Goal: Information Seeking & Learning: Learn about a topic

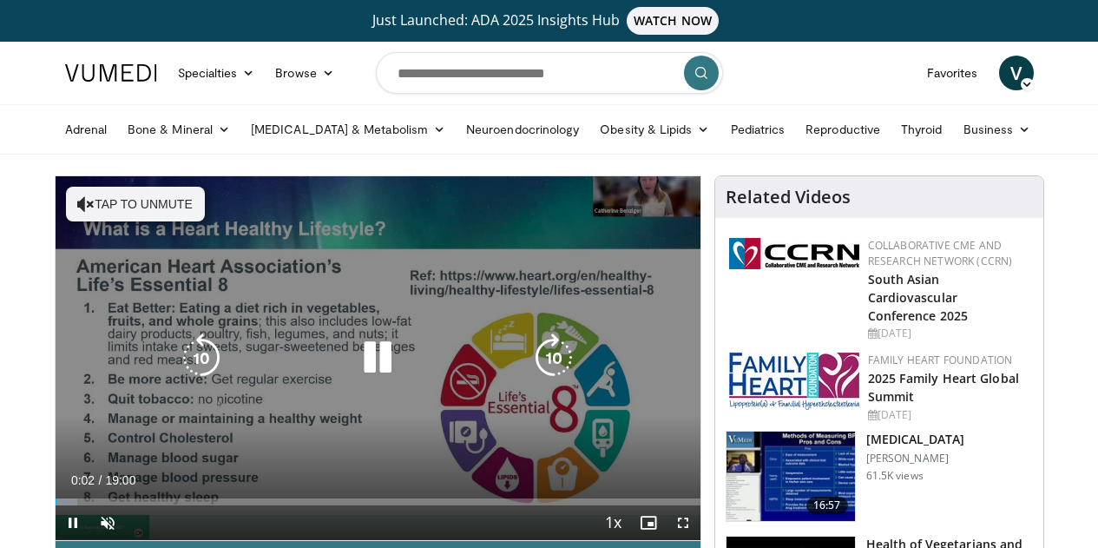
click at [132, 198] on button "Tap to unmute" at bounding box center [135, 204] width 139 height 35
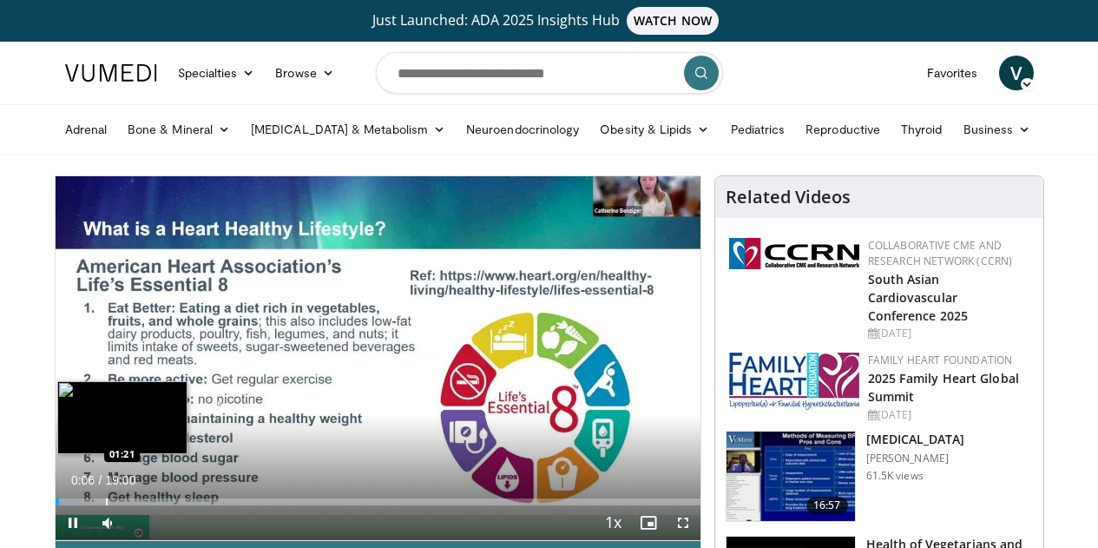
click at [106, 505] on div "Progress Bar" at bounding box center [107, 501] width 2 height 7
click at [96, 505] on div "Loaded : 13.91% 01:36 02:16" at bounding box center [378, 501] width 645 height 7
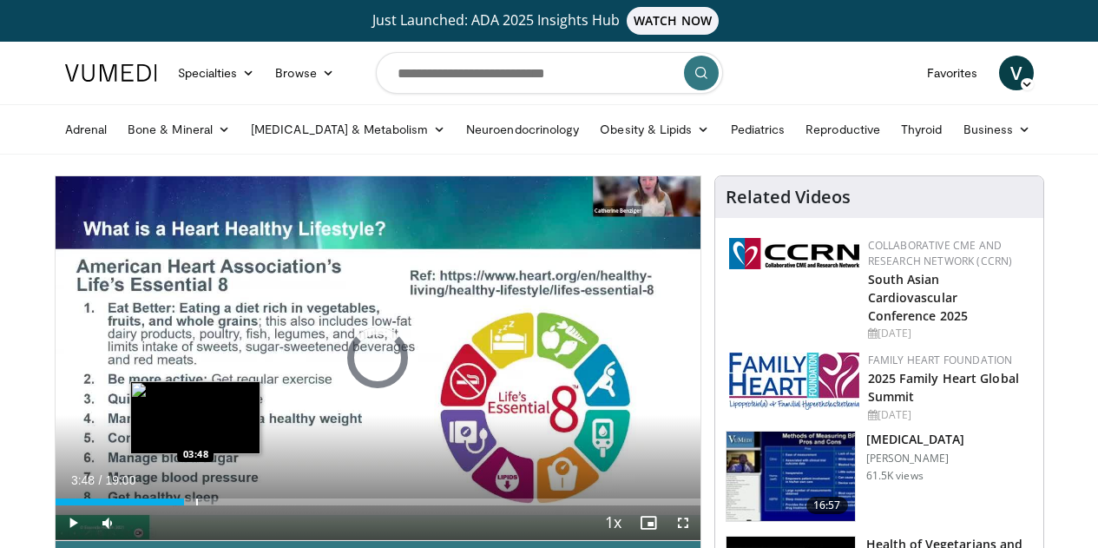
click at [196, 505] on div "Progress Bar" at bounding box center [197, 501] width 2 height 7
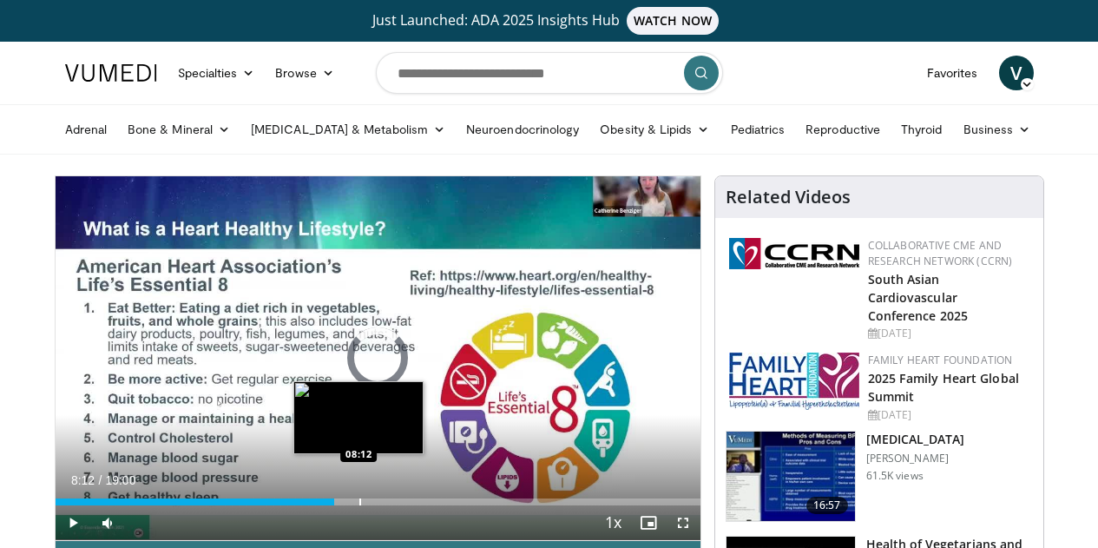
click at [316, 505] on div "Loaded : 22.79% 03:50 08:12" at bounding box center [378, 501] width 645 height 7
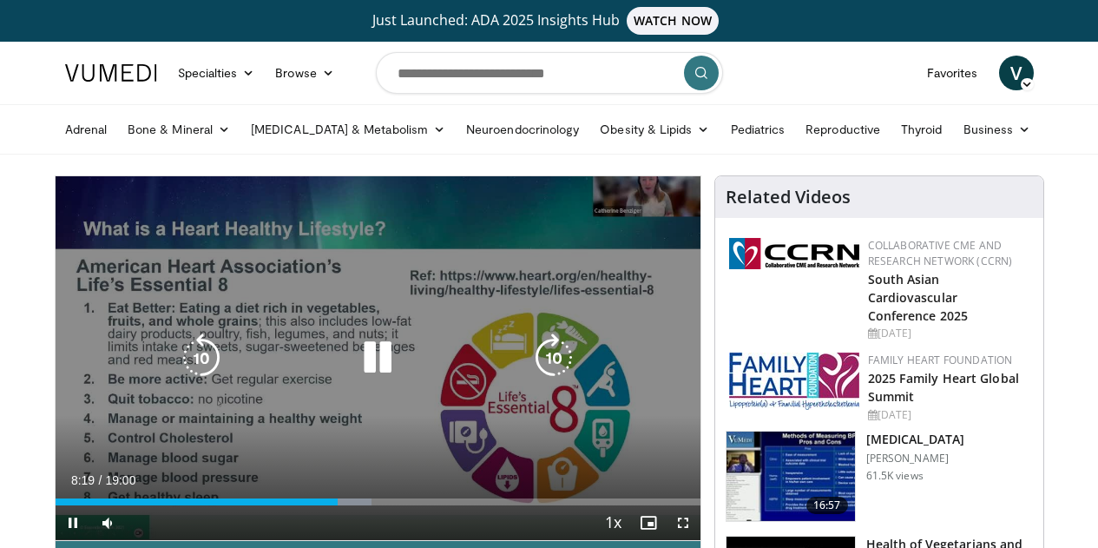
scroll to position [87, 0]
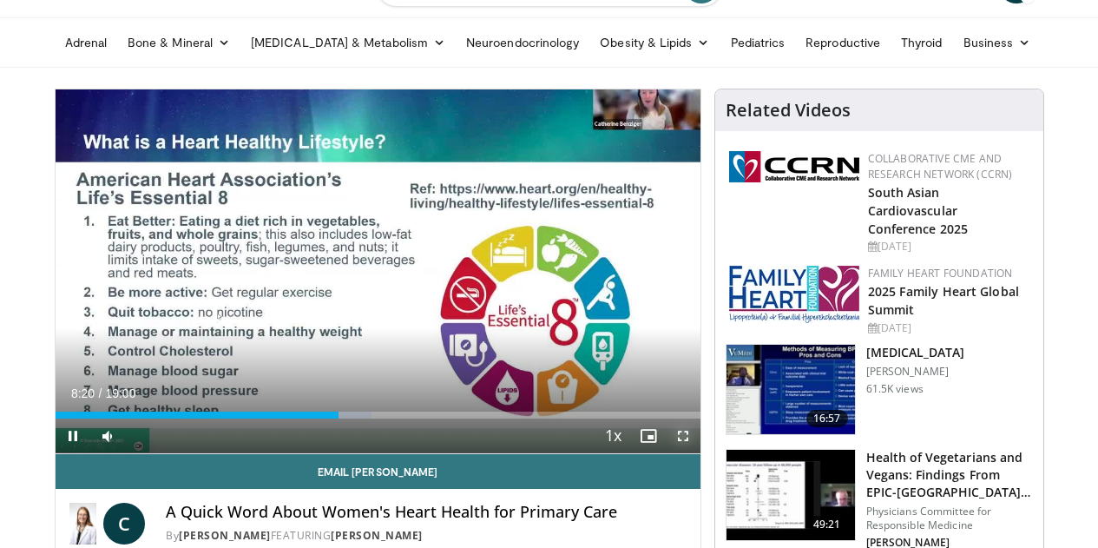
click at [700, 453] on span "Video Player" at bounding box center [683, 436] width 35 height 35
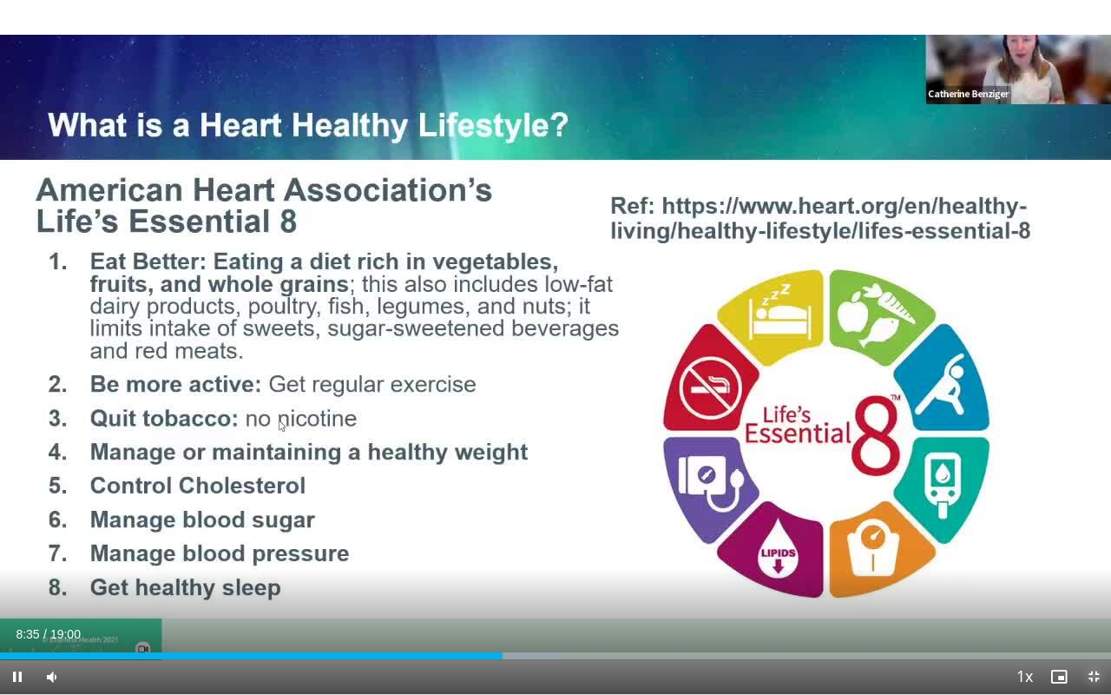
click at [1093, 547] on span "Video Player" at bounding box center [1094, 676] width 35 height 35
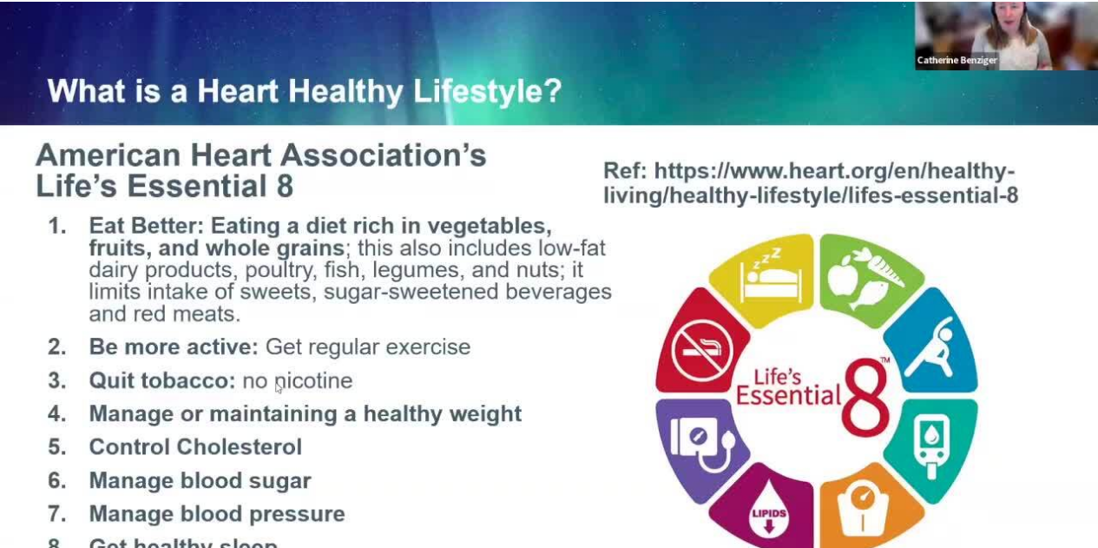
scroll to position [0, 0]
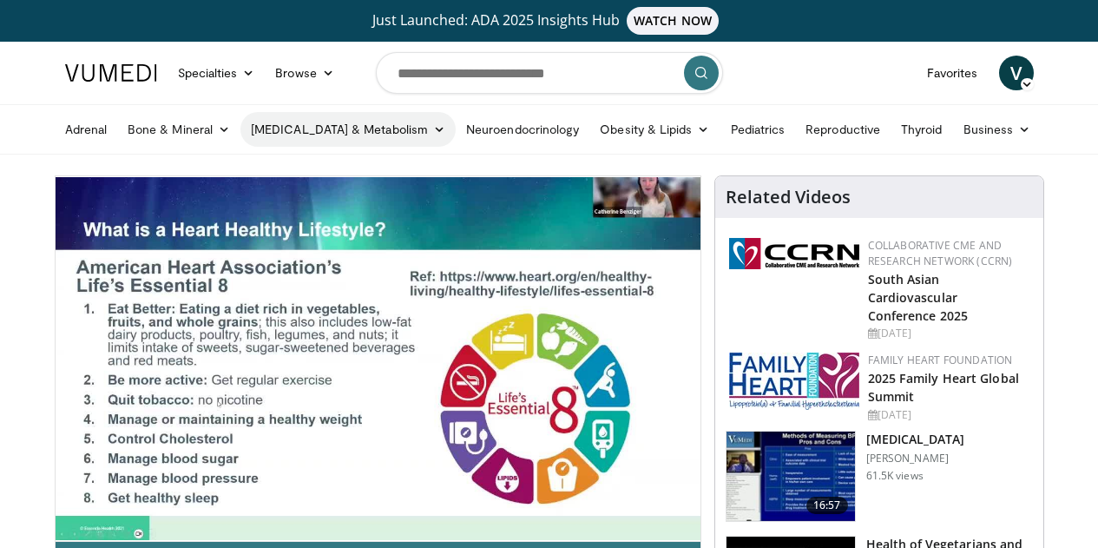
click at [258, 133] on link "[MEDICAL_DATA] & Metabolism" at bounding box center [348, 129] width 215 height 35
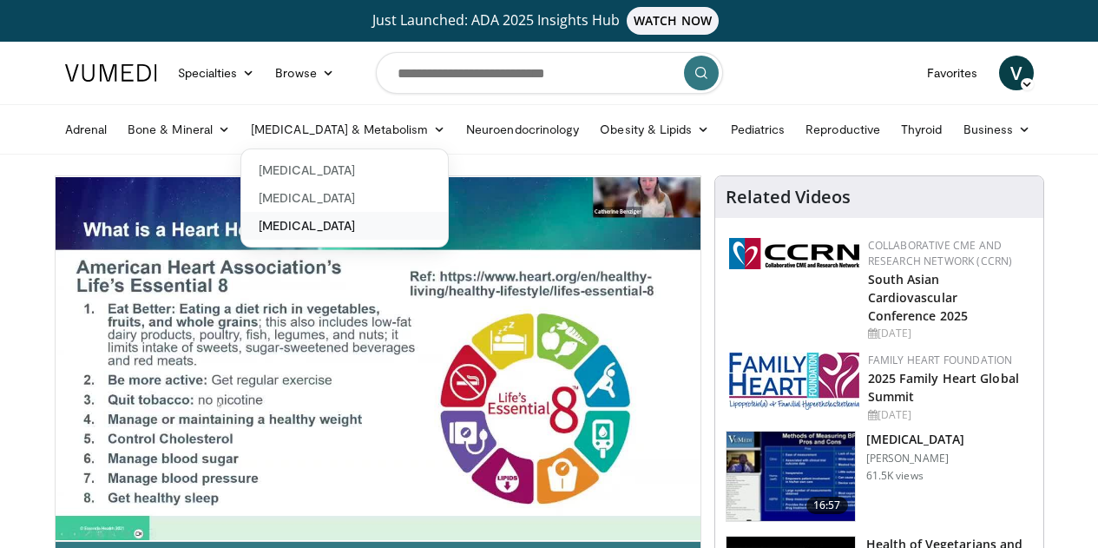
click at [255, 236] on link "[MEDICAL_DATA]" at bounding box center [344, 226] width 207 height 28
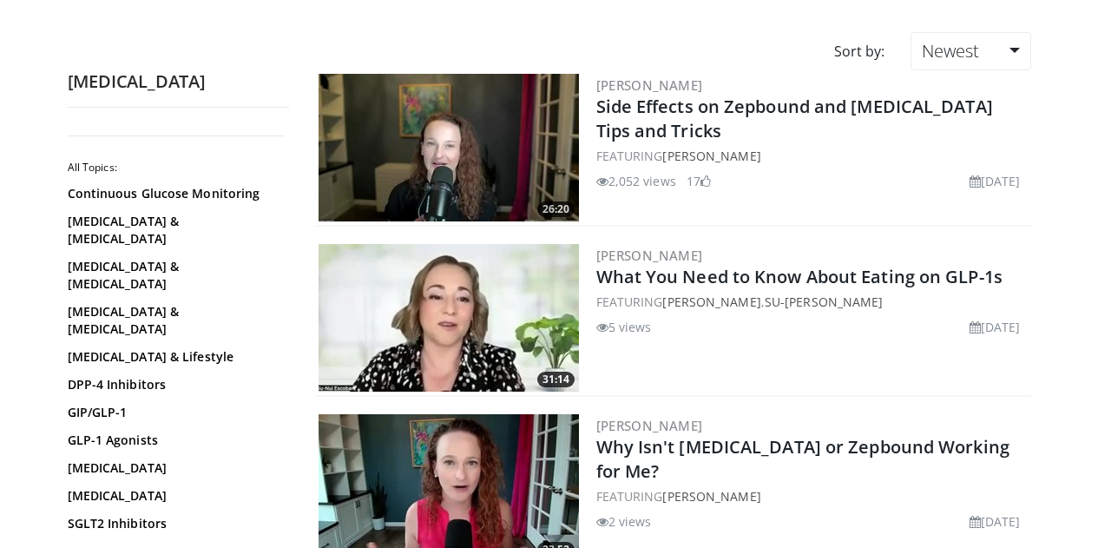
scroll to position [260, 0]
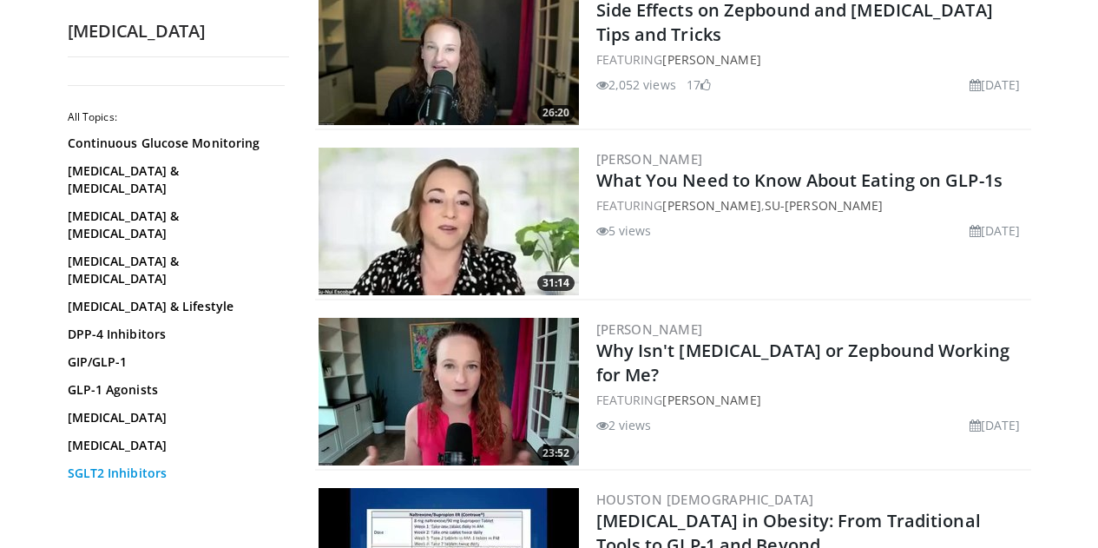
click at [96, 465] on link "SGLT2 Inhibitors" at bounding box center [174, 473] width 213 height 17
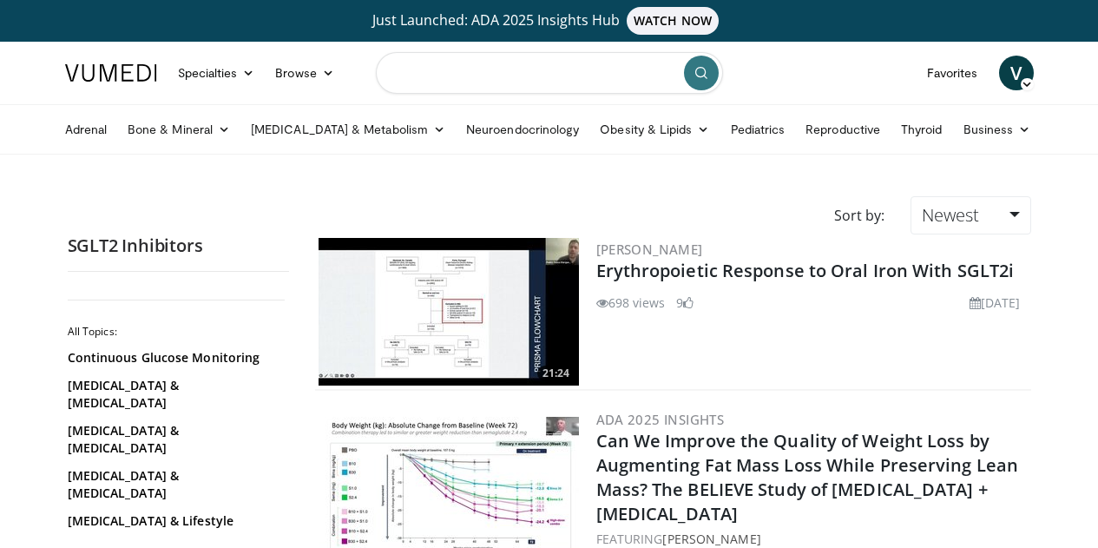
click at [493, 75] on input "Search topics, interventions" at bounding box center [549, 73] width 347 height 42
type input "*"
type input "*****"
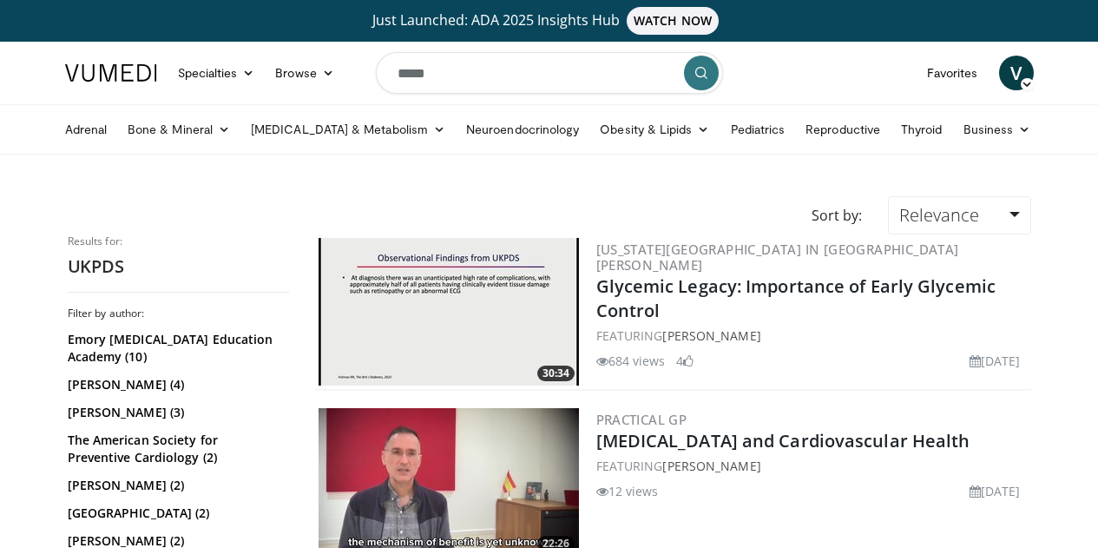
click at [471, 287] on img at bounding box center [449, 312] width 260 height 148
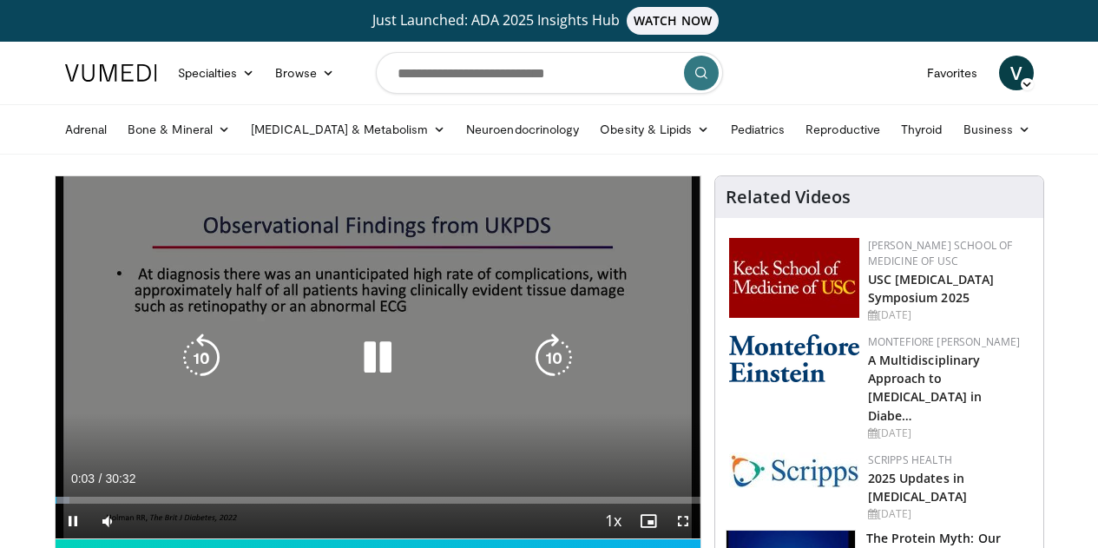
scroll to position [87, 0]
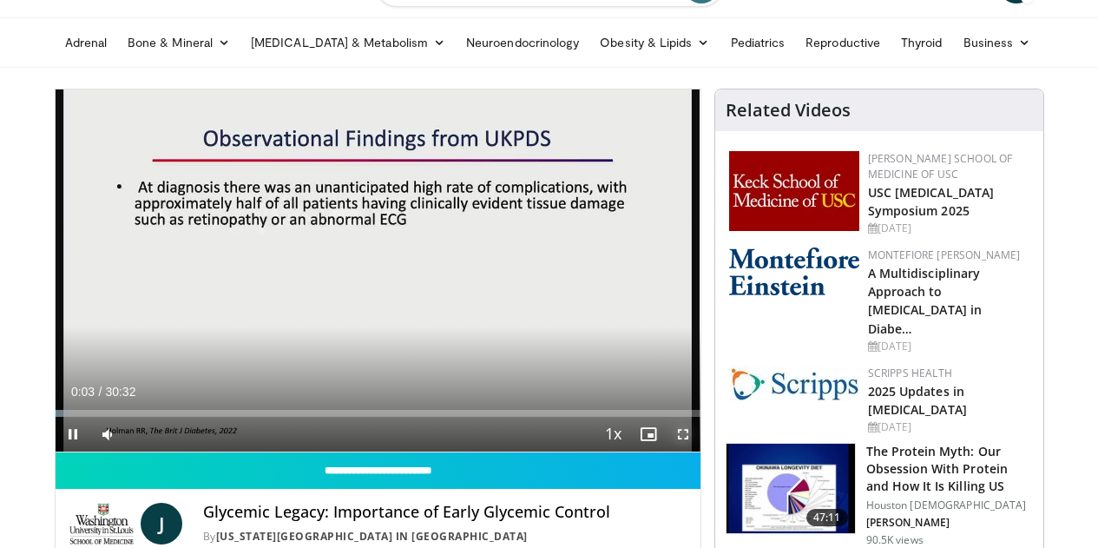
click at [700, 452] on span "Video Player" at bounding box center [683, 434] width 35 height 35
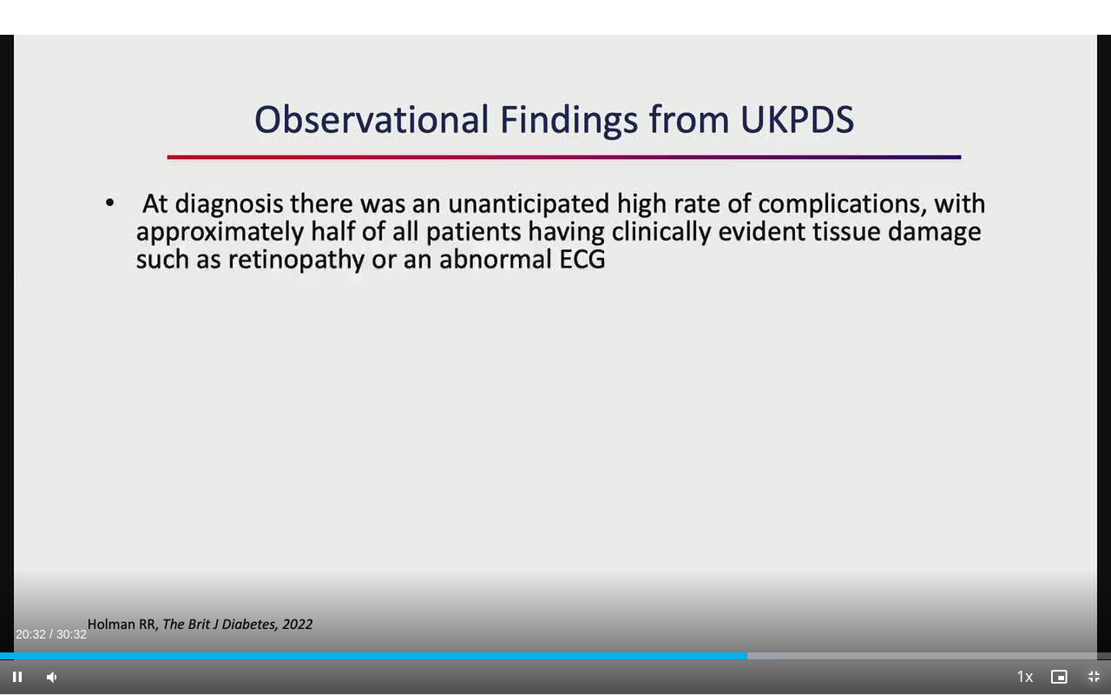
click at [1098, 547] on span "Video Player" at bounding box center [1094, 676] width 35 height 35
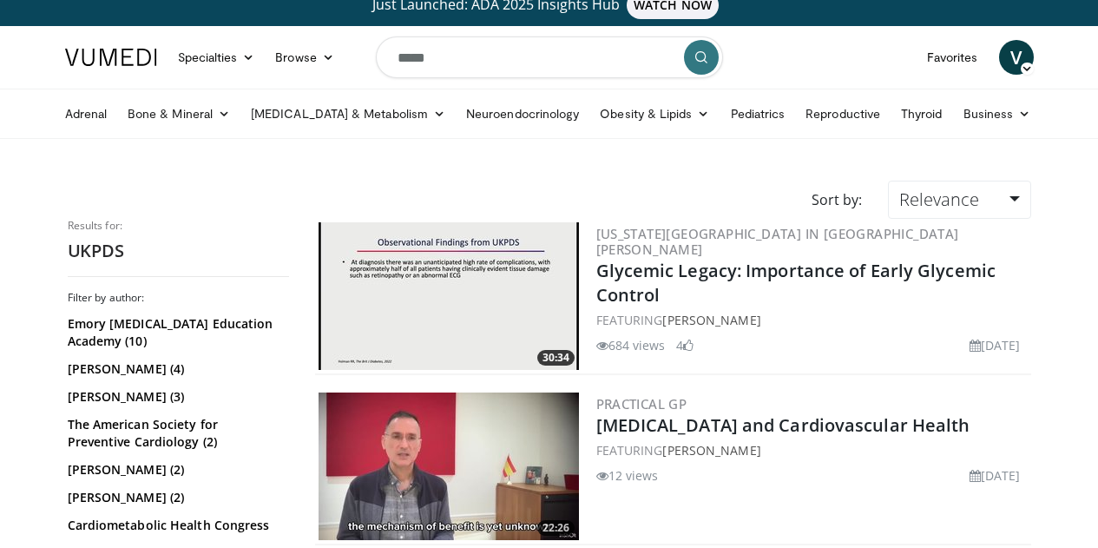
scroll to position [87, 0]
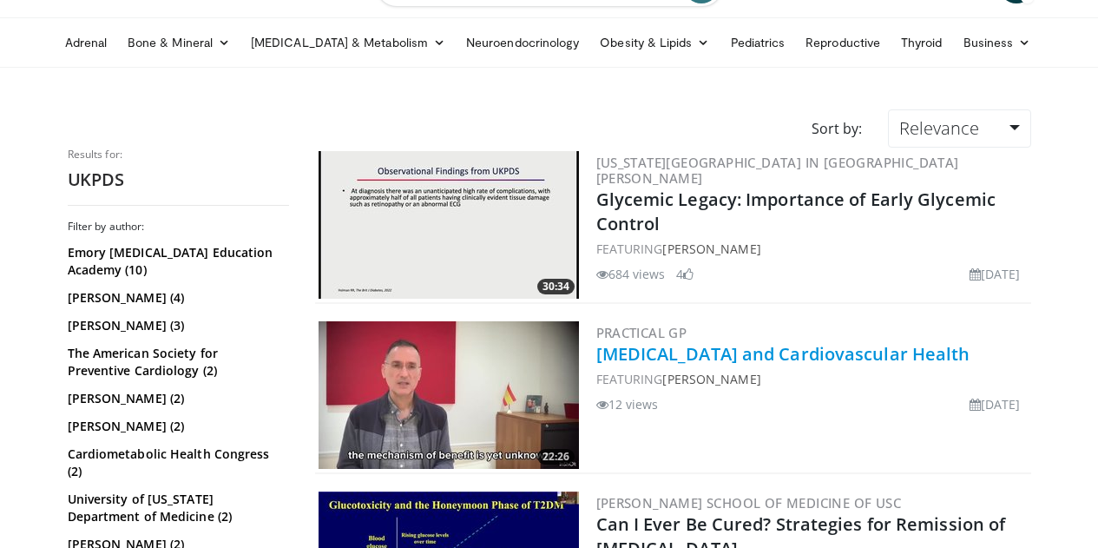
click at [808, 358] on link "Diabetes and Cardiovascular Health" at bounding box center [784, 353] width 374 height 23
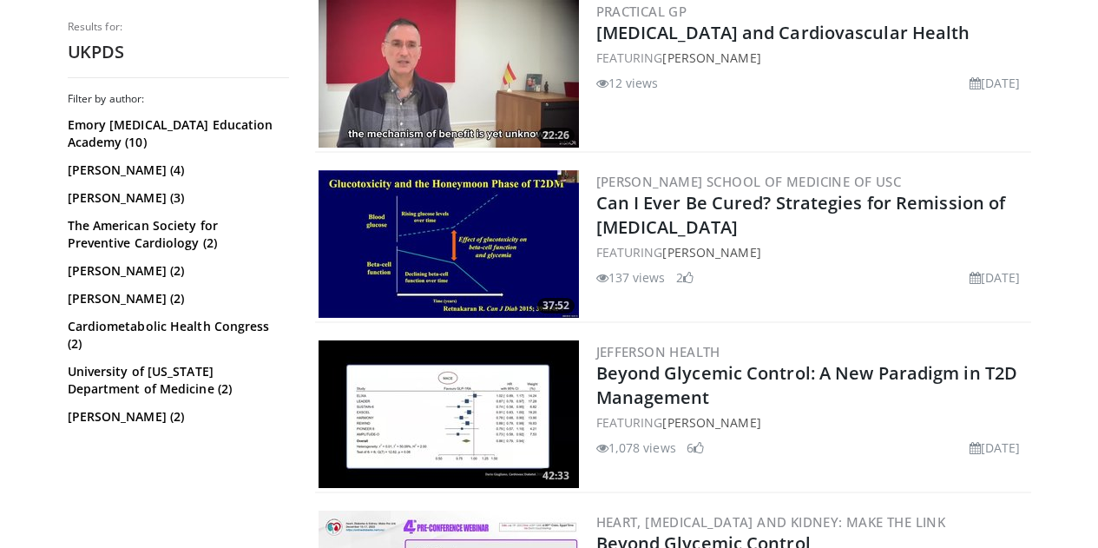
scroll to position [434, 0]
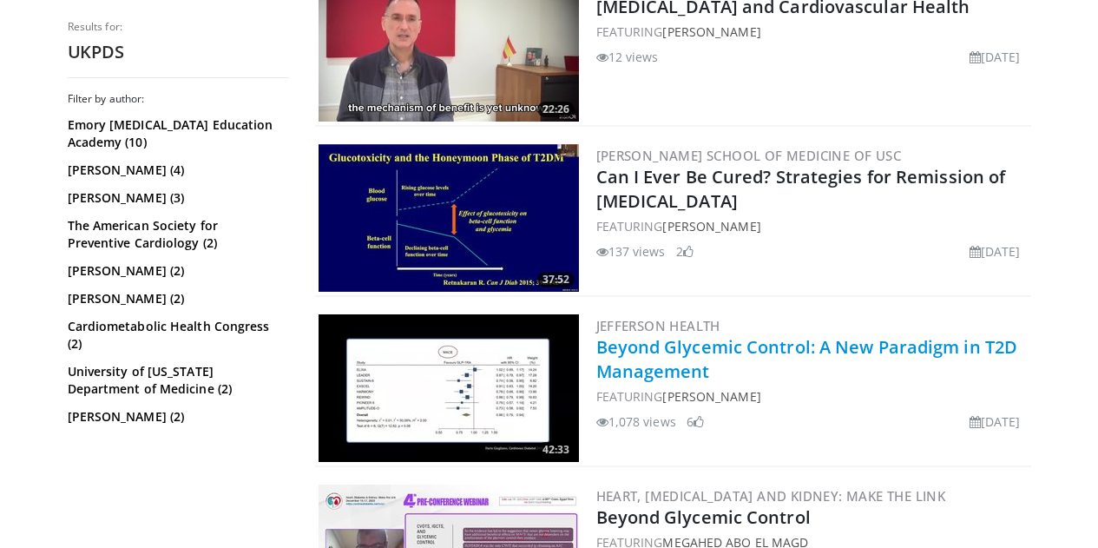
click at [896, 353] on link "Beyond Glycemic Control: A New Paradigm in T2D Management" at bounding box center [808, 359] width 422 height 48
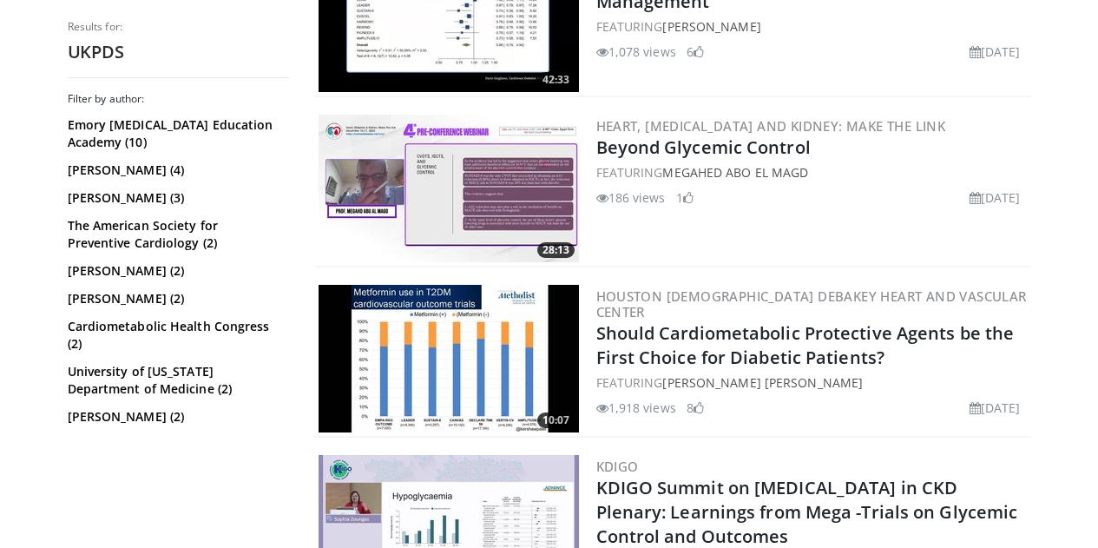
scroll to position [868, 0]
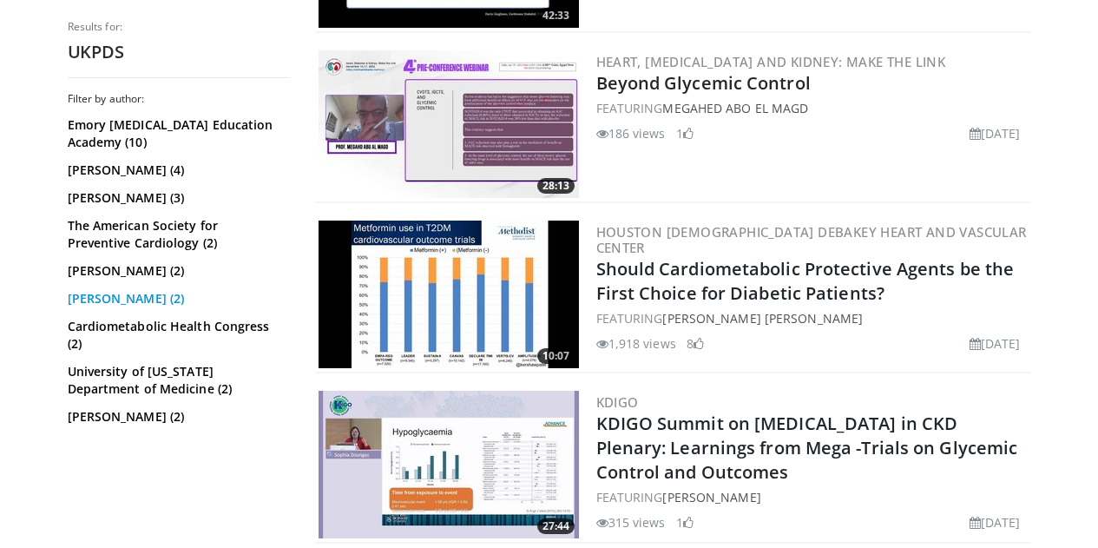
click at [104, 298] on link "Ralph DeFronzo (2)" at bounding box center [176, 298] width 217 height 17
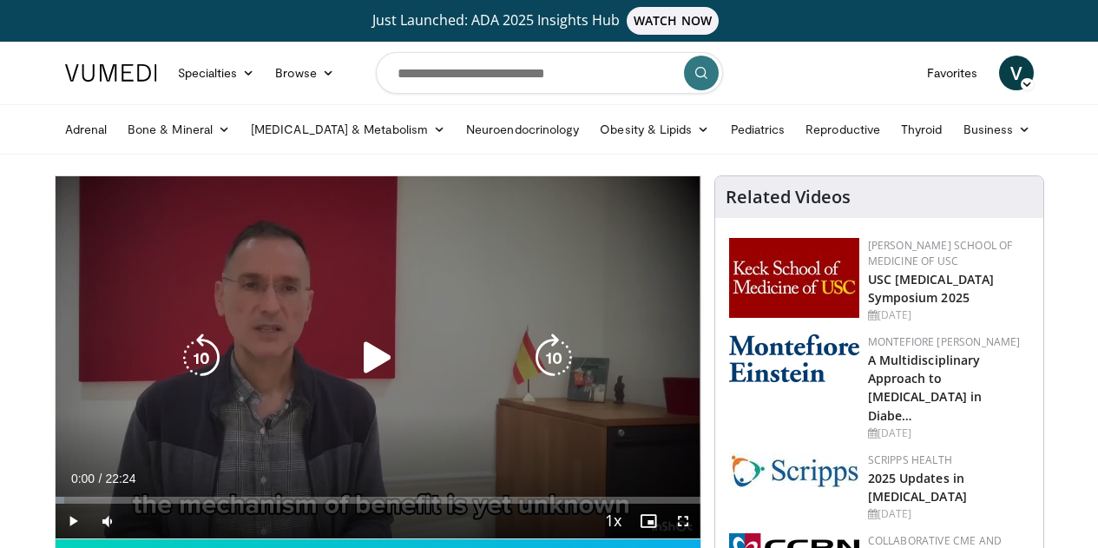
click at [361, 378] on icon "Video Player" at bounding box center [377, 357] width 49 height 49
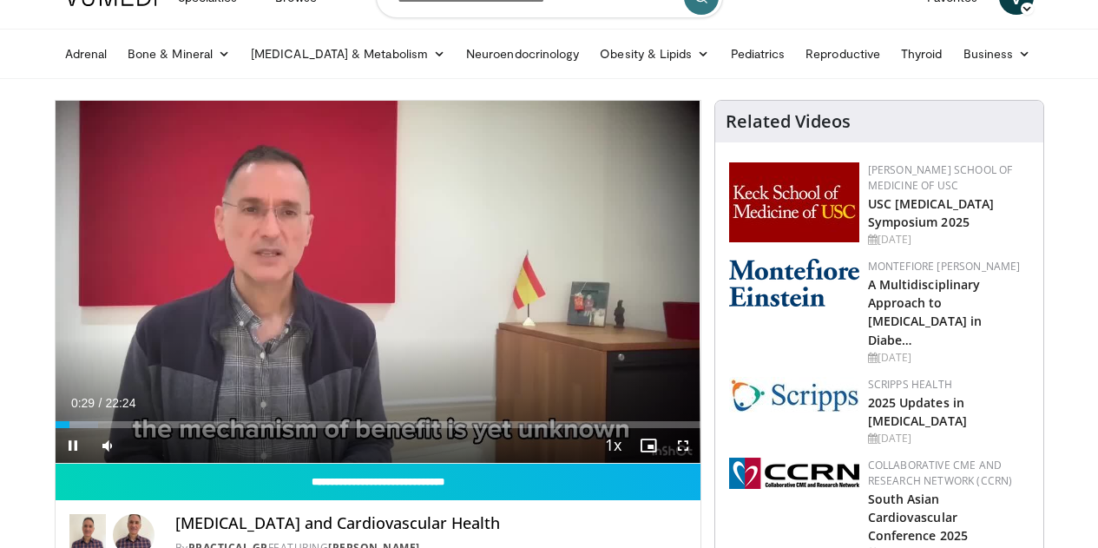
scroll to position [87, 0]
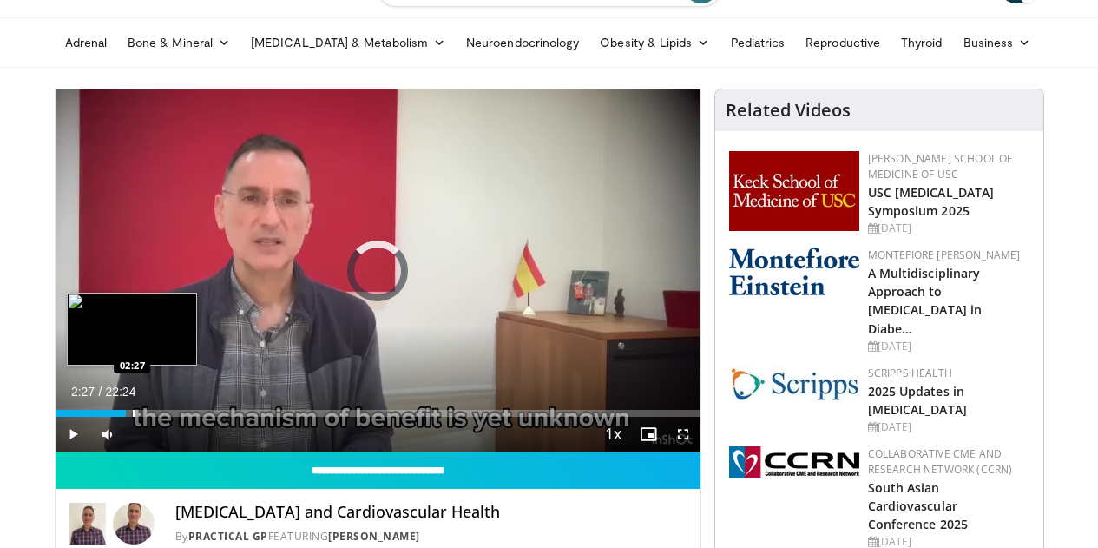
click at [89, 417] on div "Loaded : 7.42% 02:27 02:27" at bounding box center [378, 413] width 645 height 7
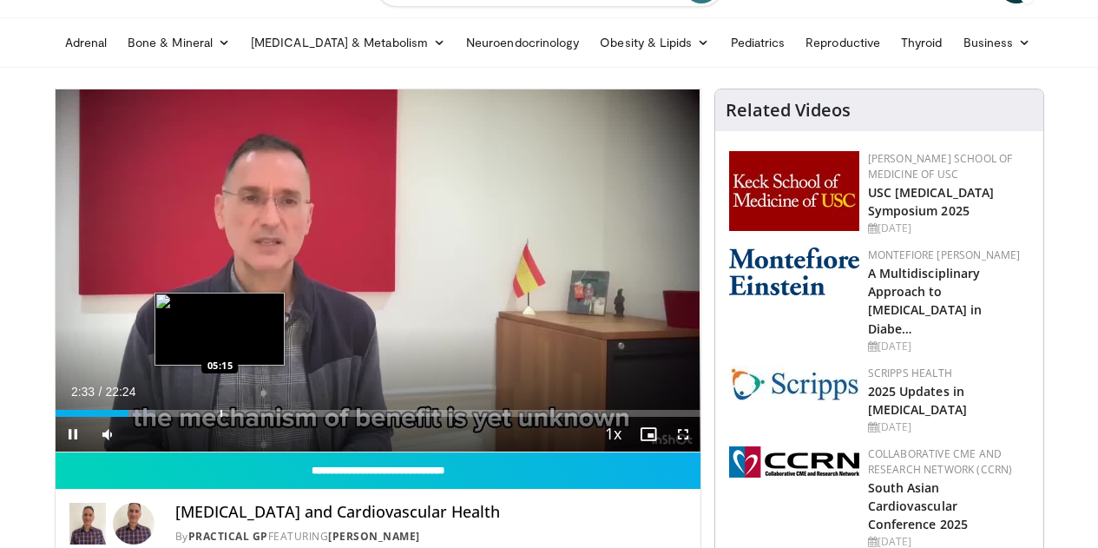
click at [176, 417] on div "Loaded : 15.61% 02:33 05:15" at bounding box center [378, 413] width 645 height 7
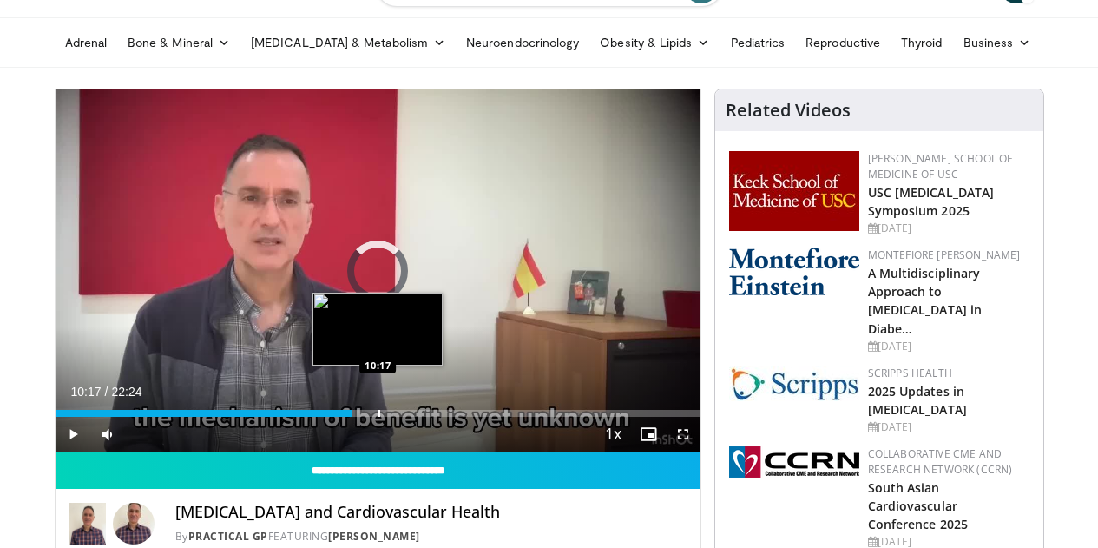
click at [379, 417] on div "Progress Bar" at bounding box center [380, 413] width 2 height 7
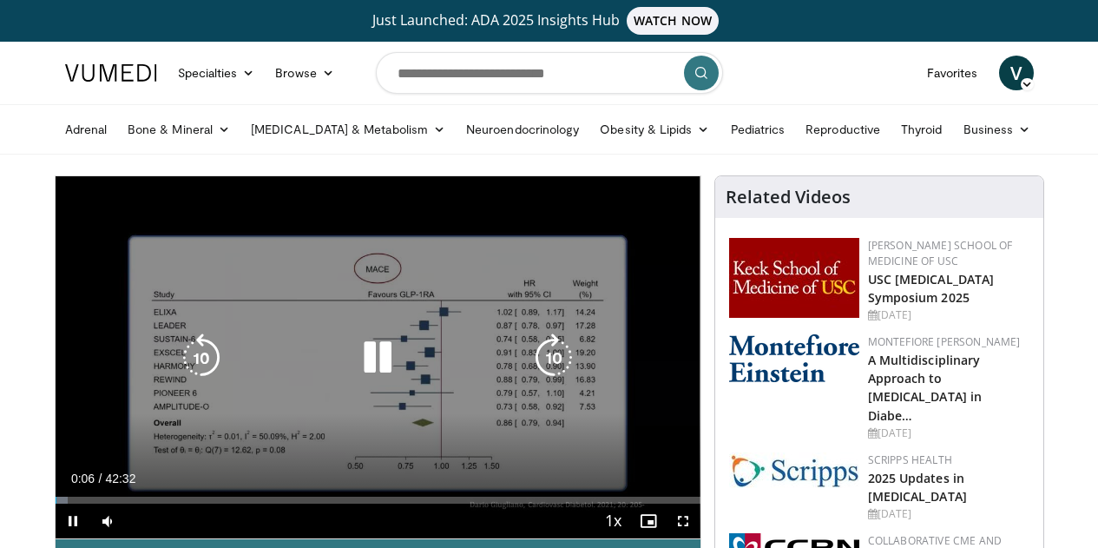
scroll to position [87, 0]
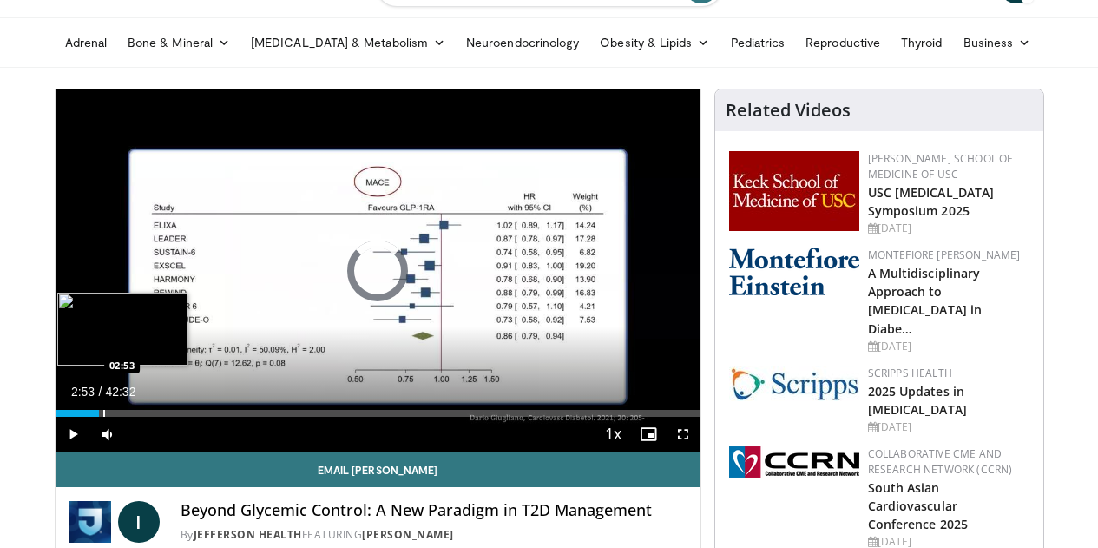
click at [59, 417] on div "Loaded : 1.94% 02:53 02:53" at bounding box center [378, 408] width 645 height 16
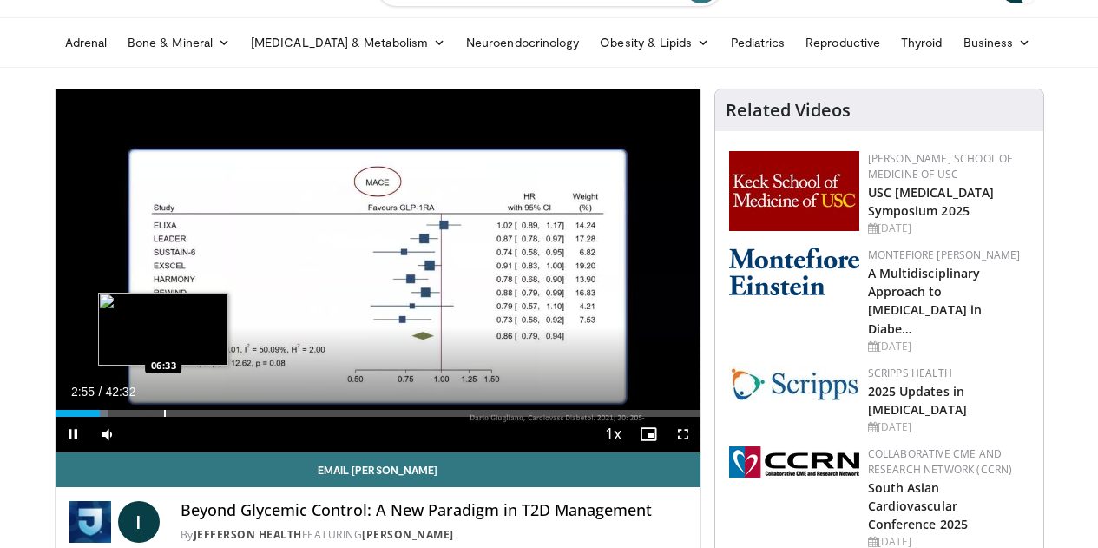
click at [120, 417] on div "Loaded : 8.16% 02:55 06:33" at bounding box center [378, 408] width 645 height 16
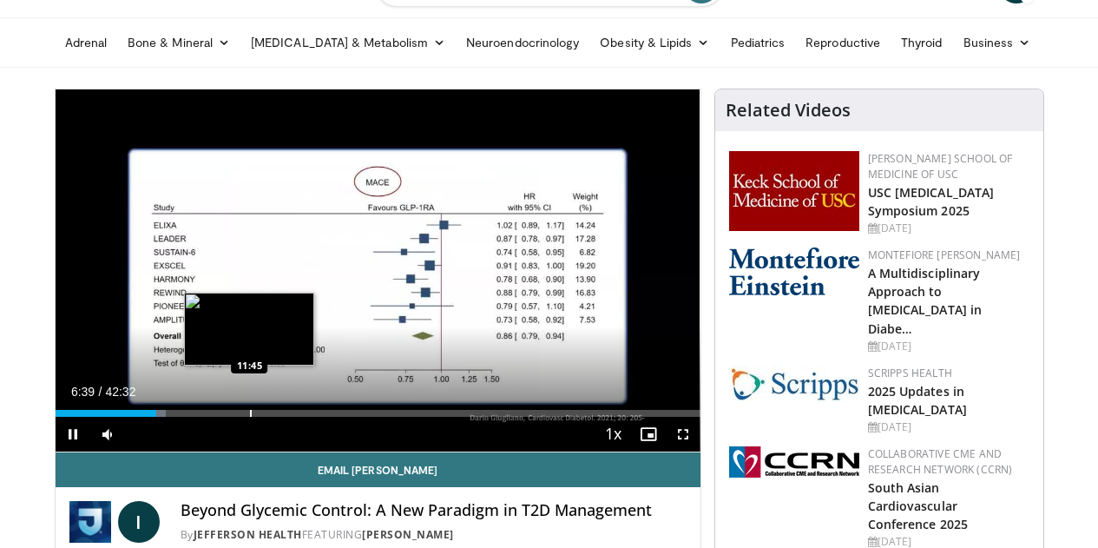
click at [250, 417] on div "Progress Bar" at bounding box center [251, 413] width 2 height 7
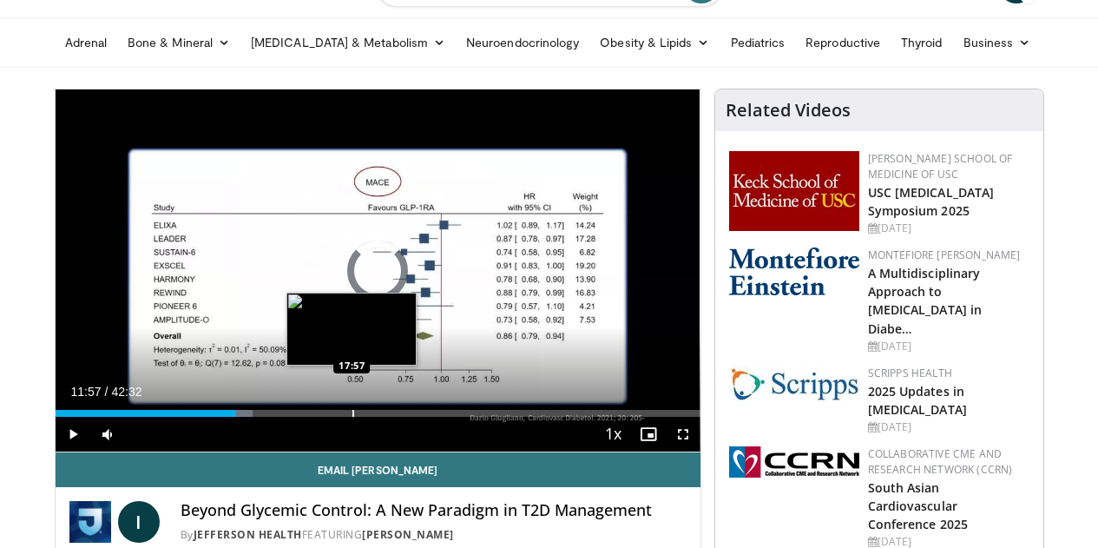
click at [311, 417] on div "Loaded : 30.56% 11:57 17:57" at bounding box center [378, 413] width 645 height 7
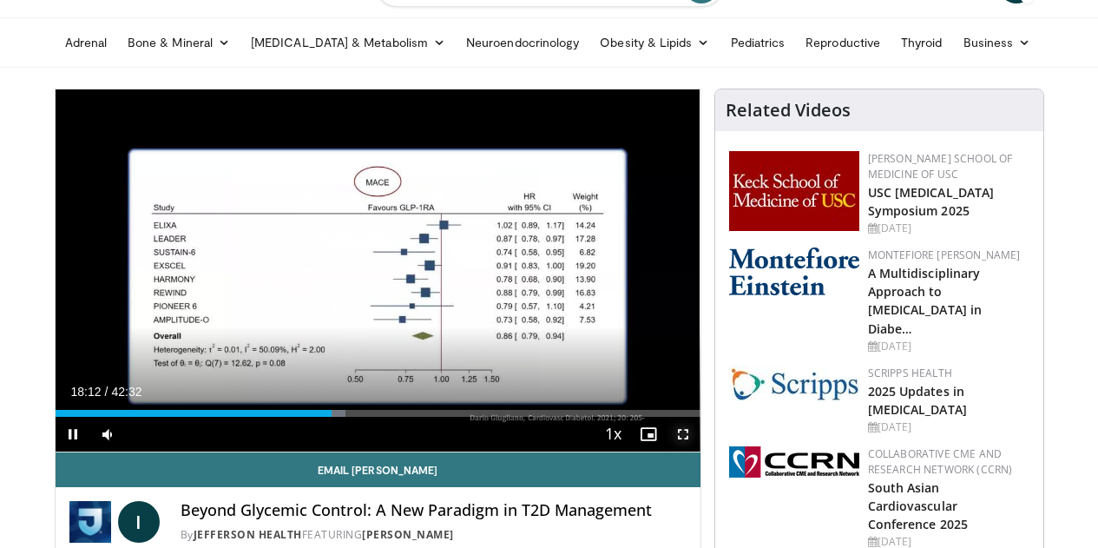
click at [701, 452] on span "Video Player" at bounding box center [683, 434] width 35 height 35
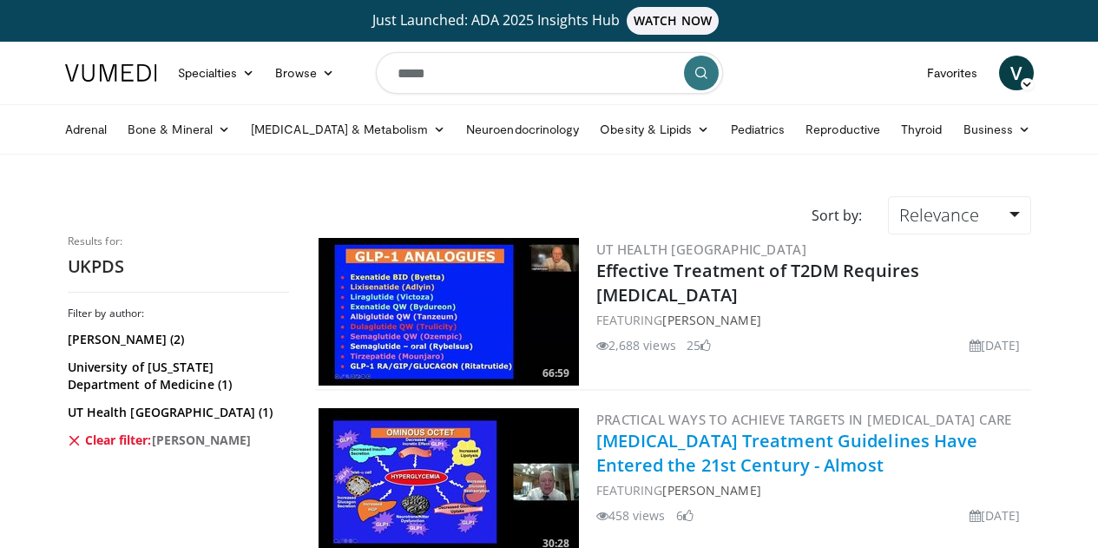
click at [889, 441] on link "Diabetes Treatment Guidelines Have Entered the 21st Century - Almost" at bounding box center [788, 453] width 382 height 48
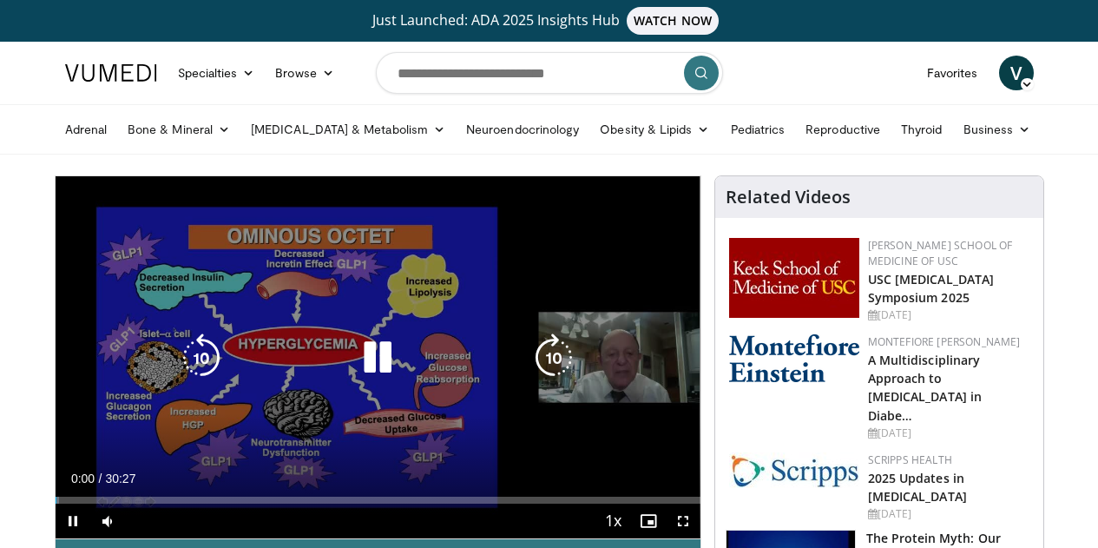
scroll to position [87, 0]
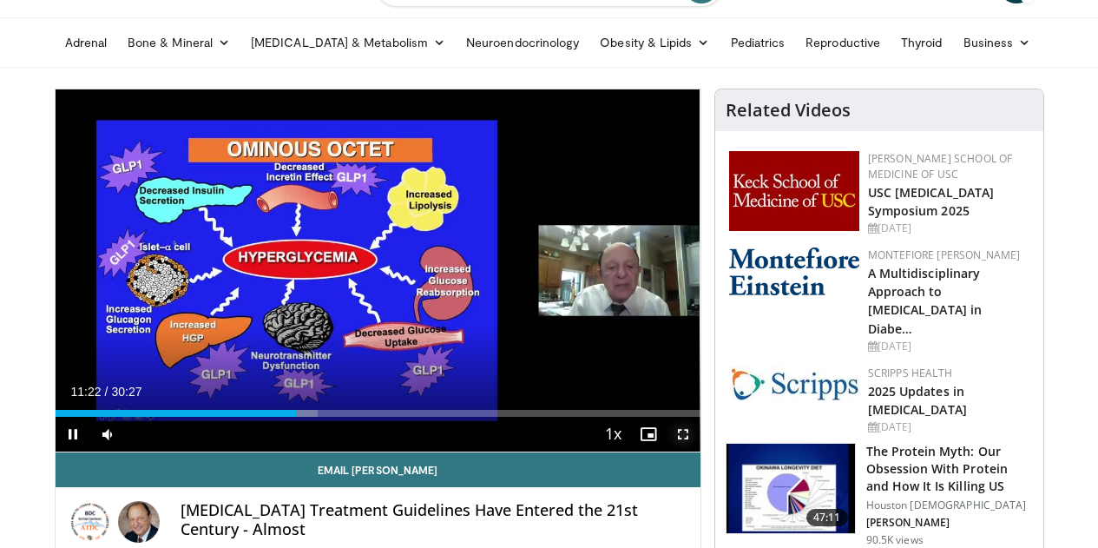
click at [694, 452] on span "Video Player" at bounding box center [683, 434] width 35 height 35
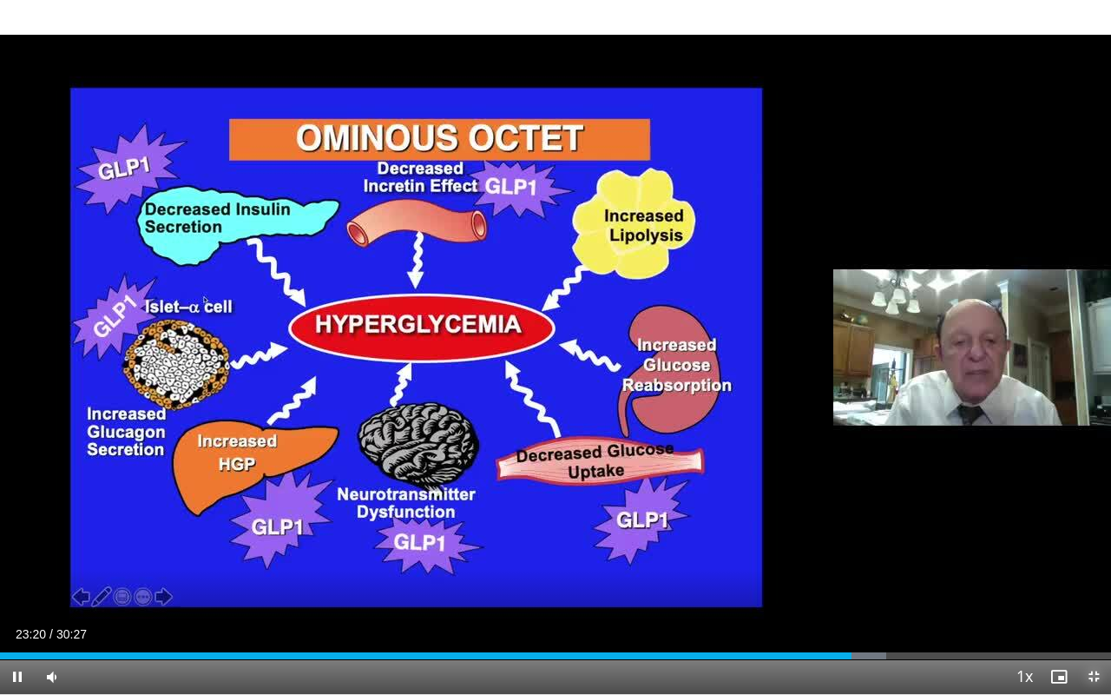
click at [1098, 547] on span "Video Player" at bounding box center [1094, 676] width 35 height 35
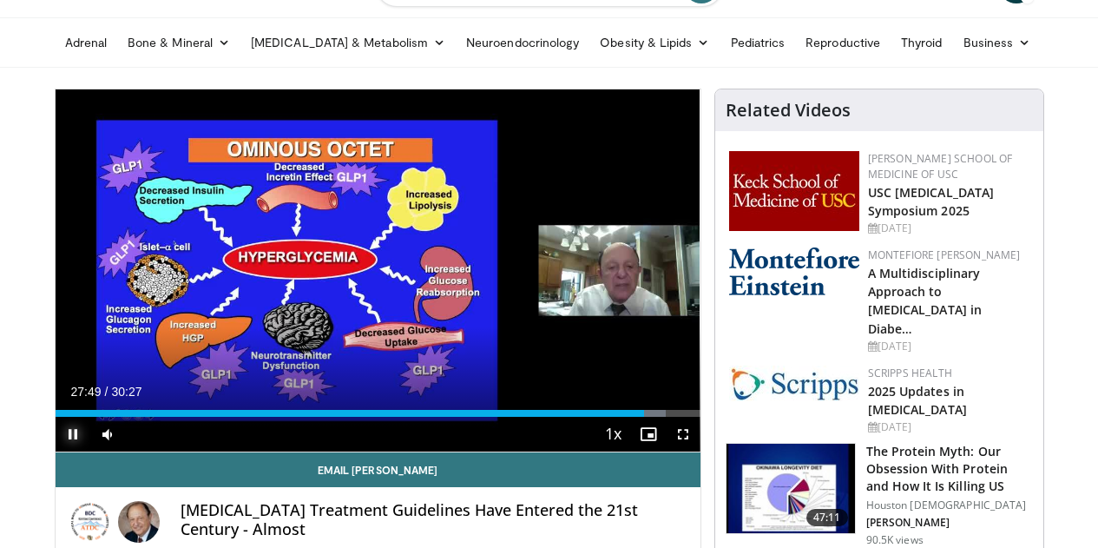
click at [56, 452] on span "Video Player" at bounding box center [73, 434] width 35 height 35
